Goal: Information Seeking & Learning: Learn about a topic

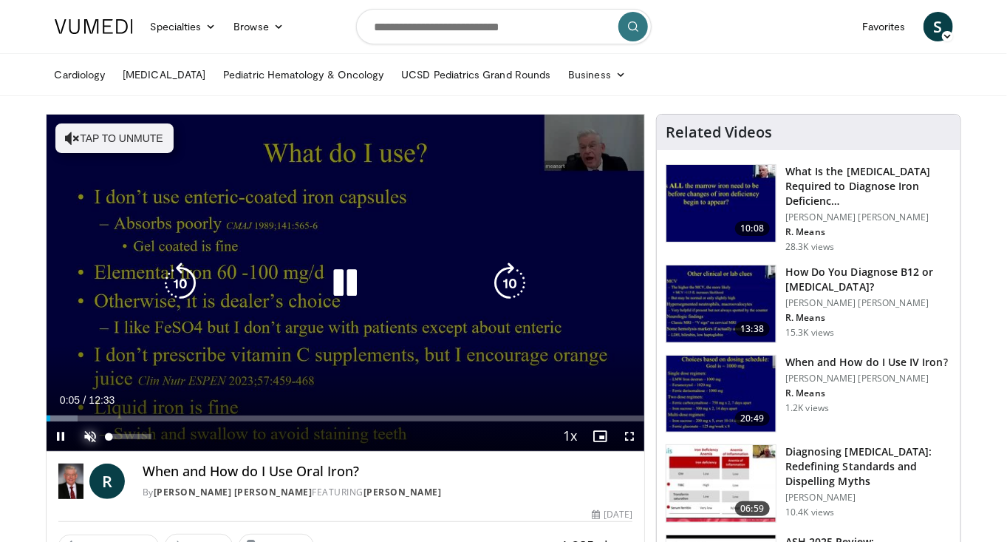
click at [90, 433] on span "Video Player" at bounding box center [91, 436] width 30 height 30
